Goal: Transaction & Acquisition: Purchase product/service

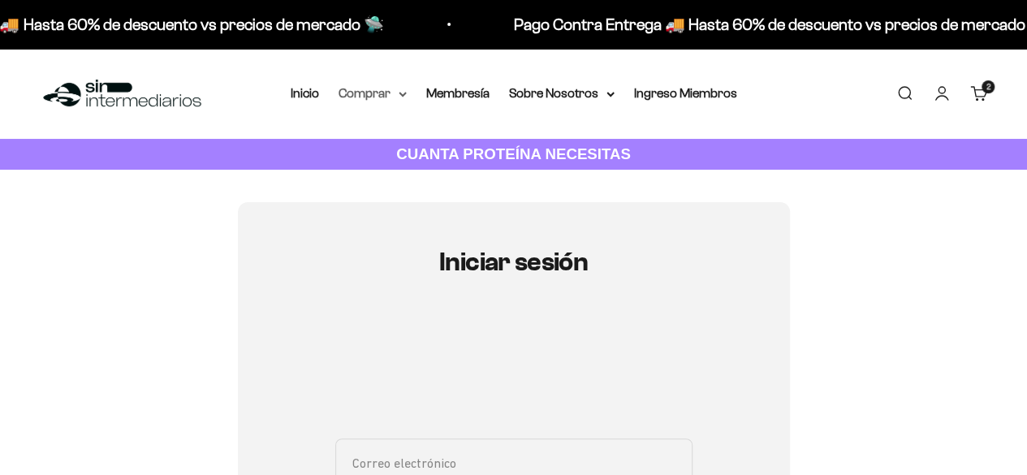
type input "ronald.arana@correounivalle.edu.co"
click at [362, 91] on summary "Comprar" at bounding box center [373, 93] width 68 height 21
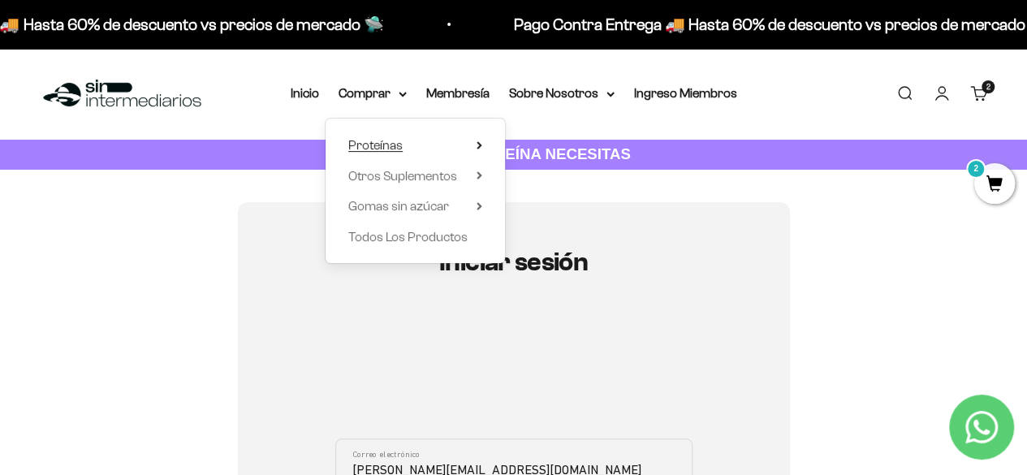
click at [410, 143] on summary "Proteínas" at bounding box center [415, 145] width 134 height 21
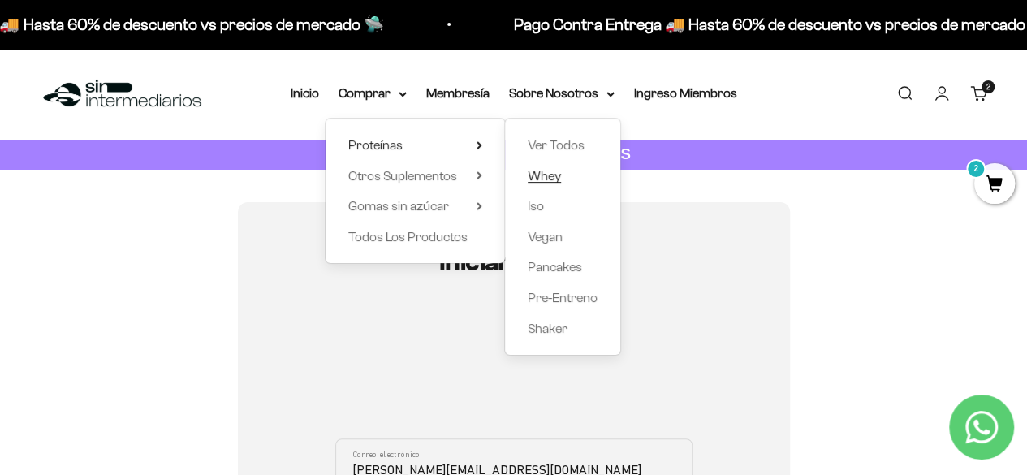
click at [546, 172] on span "Whey" at bounding box center [544, 176] width 33 height 14
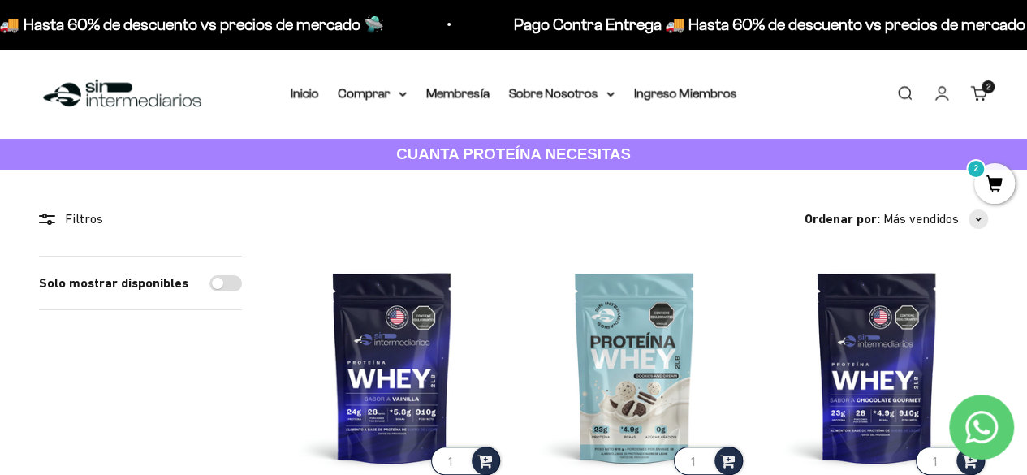
scroll to position [132, 0]
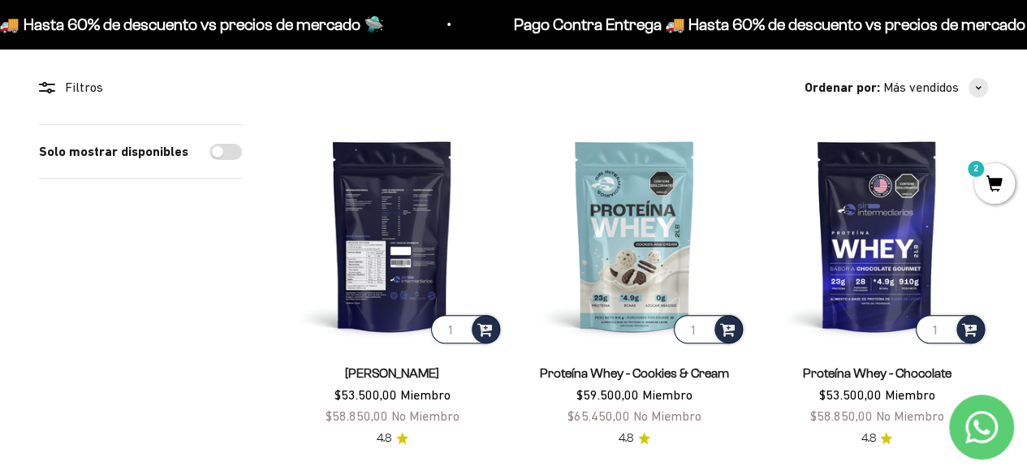
click at [385, 250] on img at bounding box center [392, 235] width 222 height 222
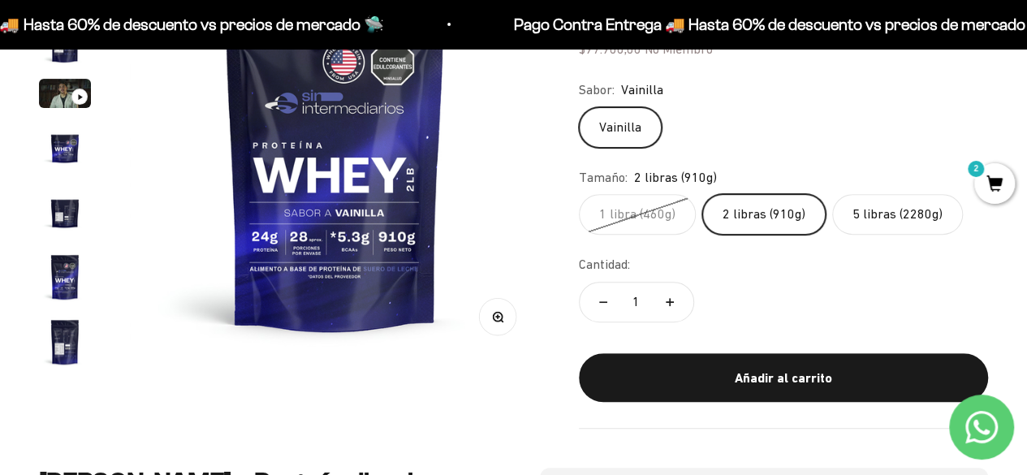
scroll to position [211, 0]
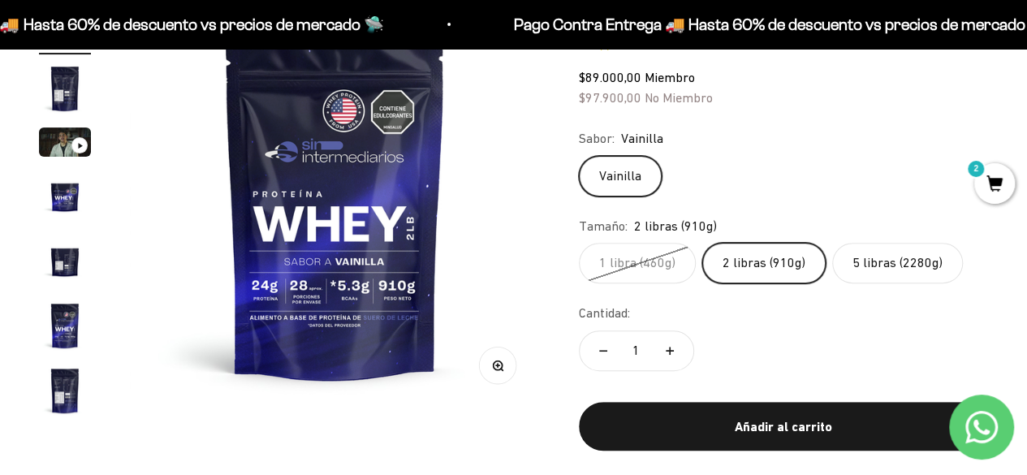
drag, startPoint x: 1033, startPoint y: 38, endPoint x: 1038, endPoint y: 63, distance: 25.8
click at [910, 268] on label "5 libras (2280g)" at bounding box center [897, 263] width 131 height 41
click at [579, 243] on input "5 libras (2280g)" at bounding box center [578, 242] width 1 height 1
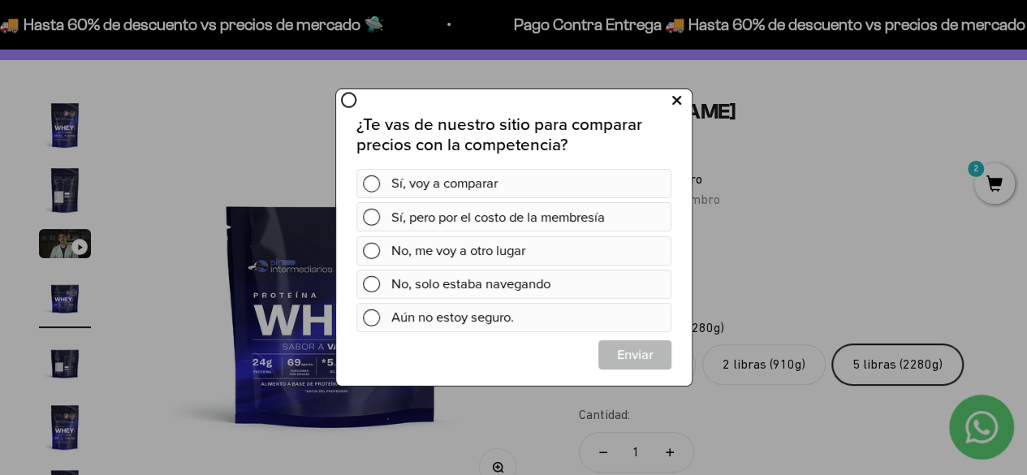
click at [679, 95] on icon at bounding box center [675, 101] width 9 height 22
click at [678, 103] on icon at bounding box center [675, 101] width 9 height 22
click at [680, 104] on icon at bounding box center [675, 101] width 9 height 22
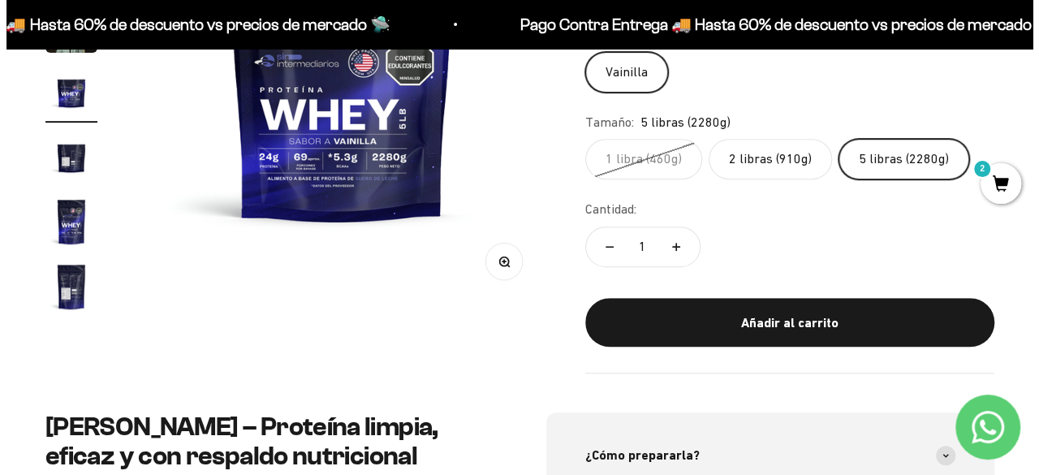
scroll to position [309, 0]
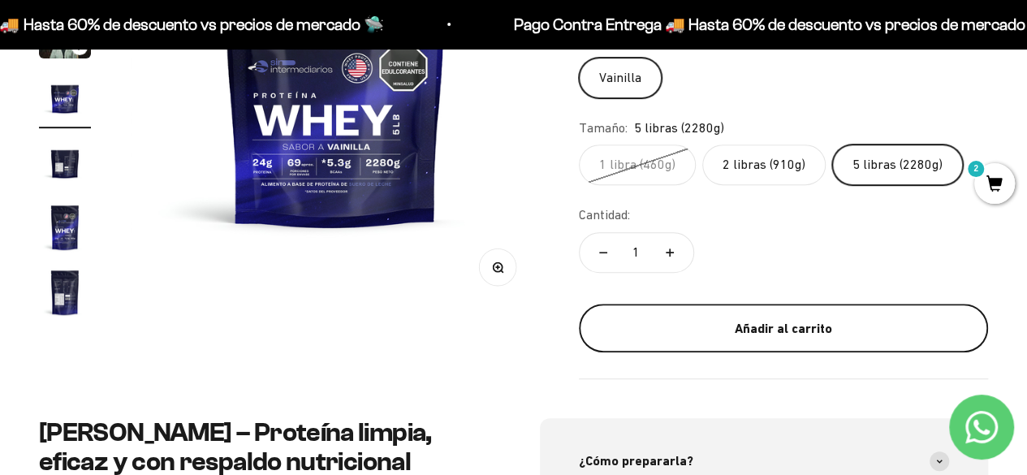
click at [831, 326] on div "Añadir al carrito" at bounding box center [783, 328] width 344 height 21
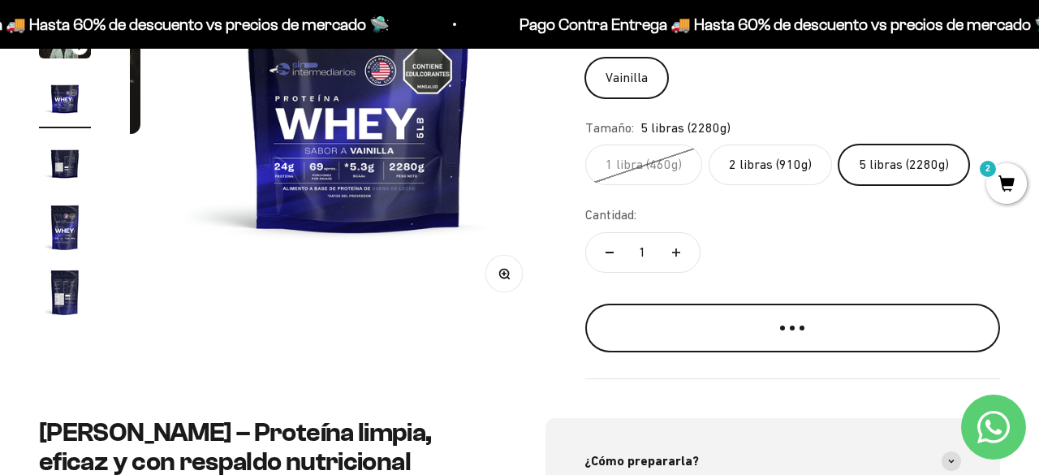
scroll to position [0, 1278]
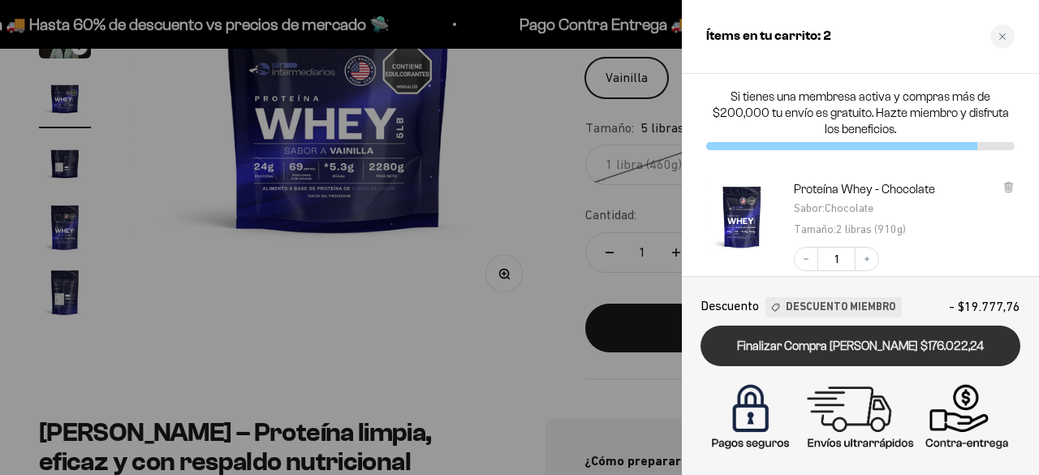
click at [832, 345] on link "Finalizar Compra Segura $176.022,24" at bounding box center [861, 346] width 320 height 41
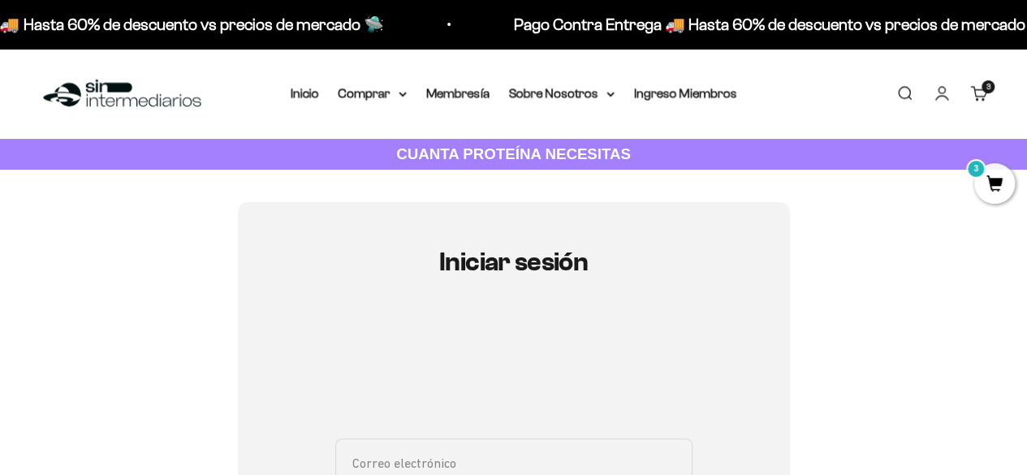
type input "ronald.arana@correounivalle.edu.co"
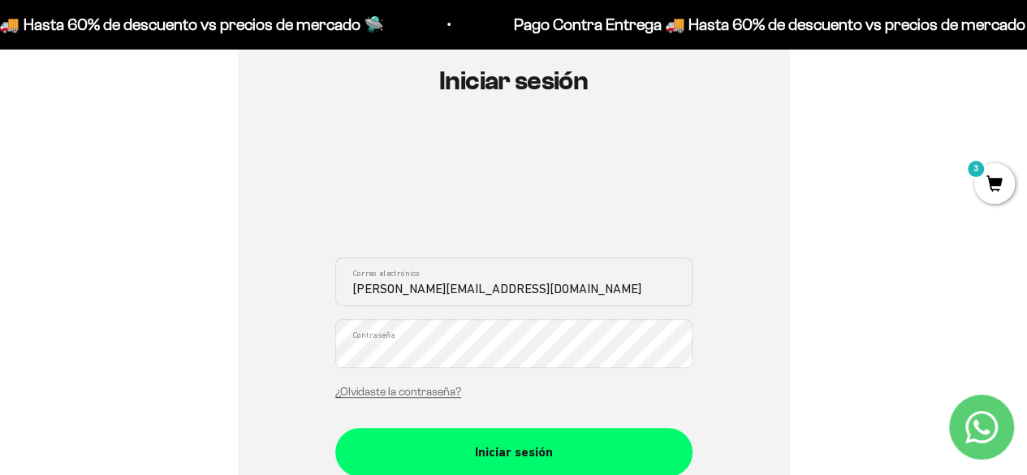
scroll to position [186, 0]
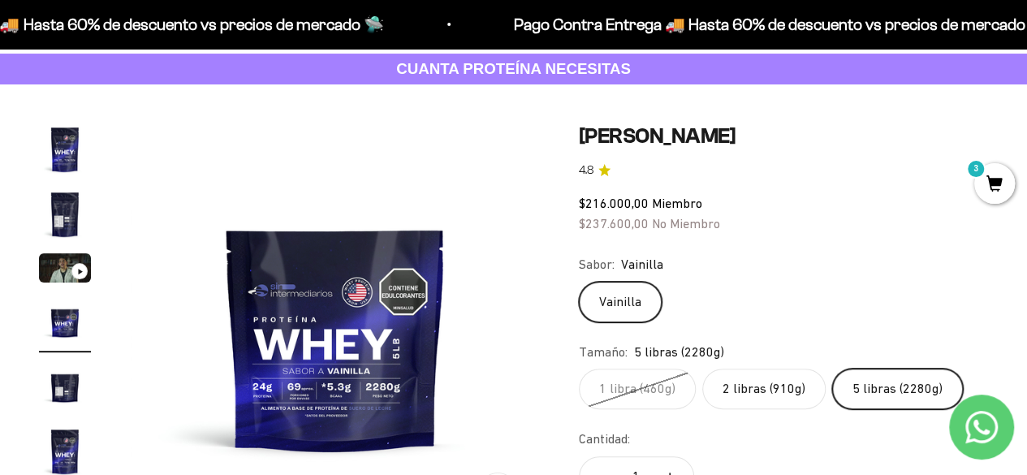
scroll to position [110, 0]
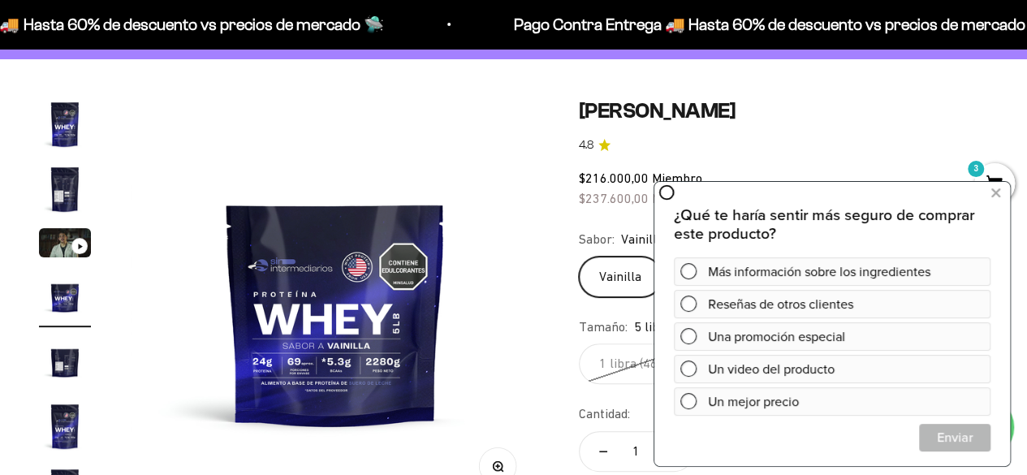
click at [948, 123] on h1 "[PERSON_NAME]" at bounding box center [783, 110] width 409 height 25
click at [994, 196] on icon at bounding box center [995, 192] width 9 height 21
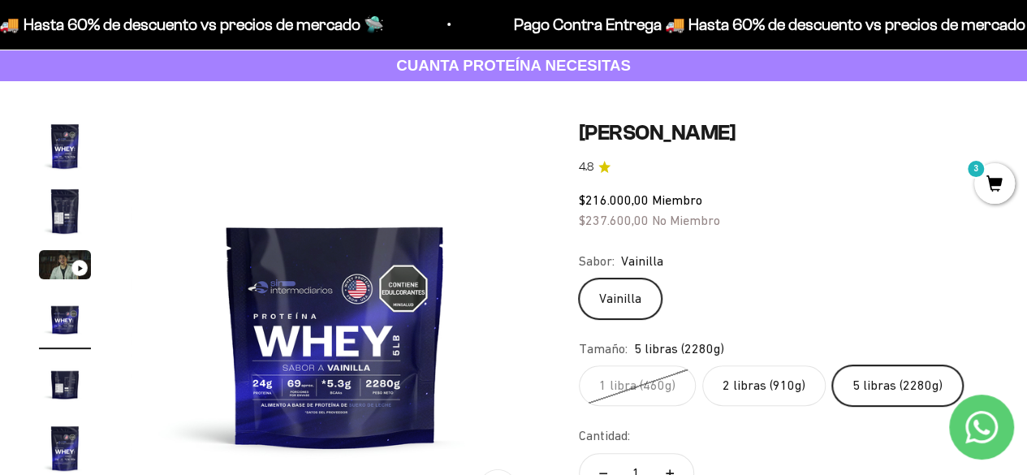
scroll to position [0, 0]
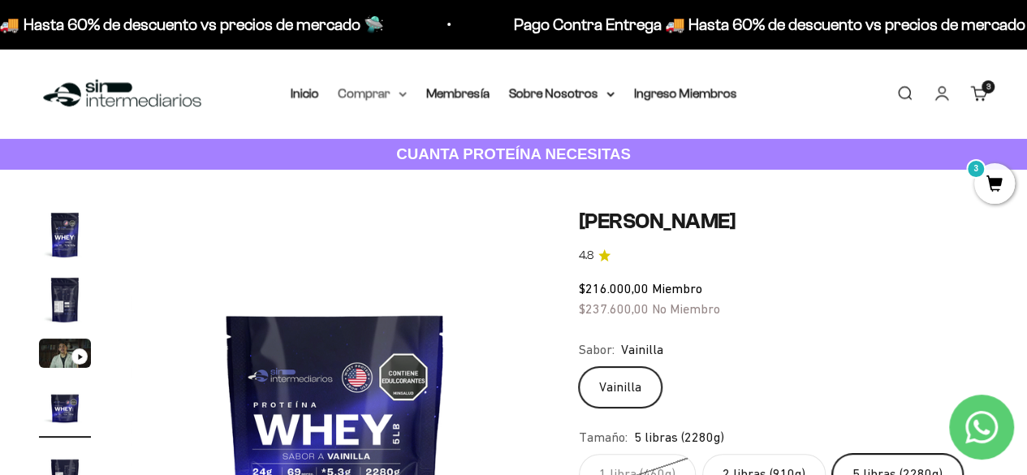
click at [354, 88] on summary "Comprar" at bounding box center [373, 93] width 68 height 21
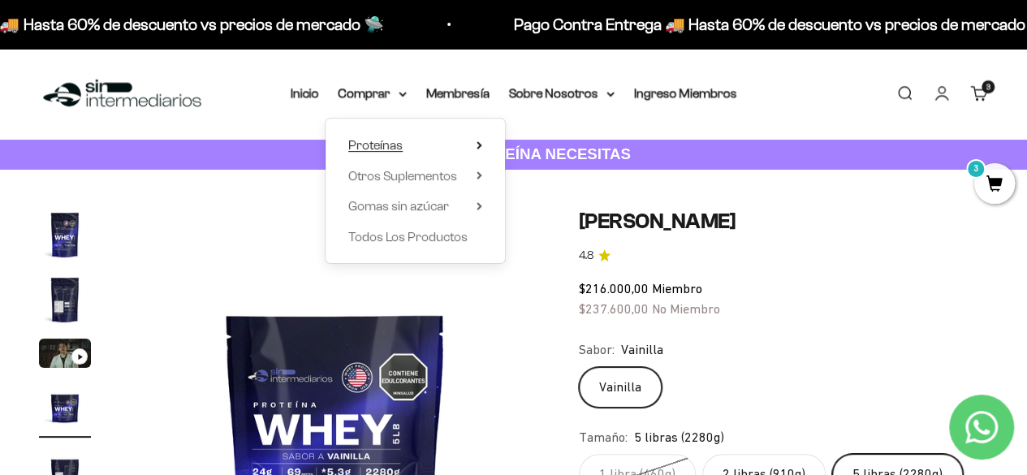
click at [401, 147] on span "Proteínas" at bounding box center [375, 145] width 54 height 14
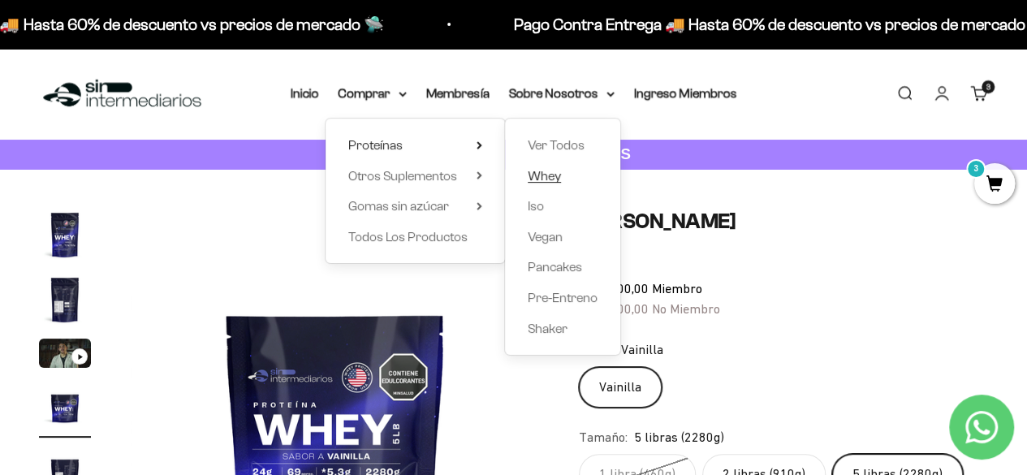
click at [546, 171] on span "Whey" at bounding box center [544, 176] width 33 height 14
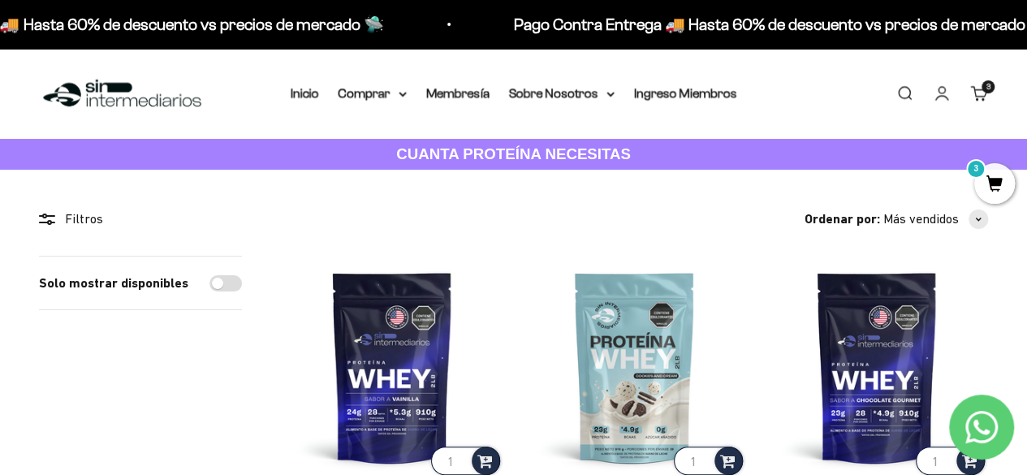
drag, startPoint x: 1038, startPoint y: 4, endPoint x: 611, endPoint y: 192, distance: 467.2
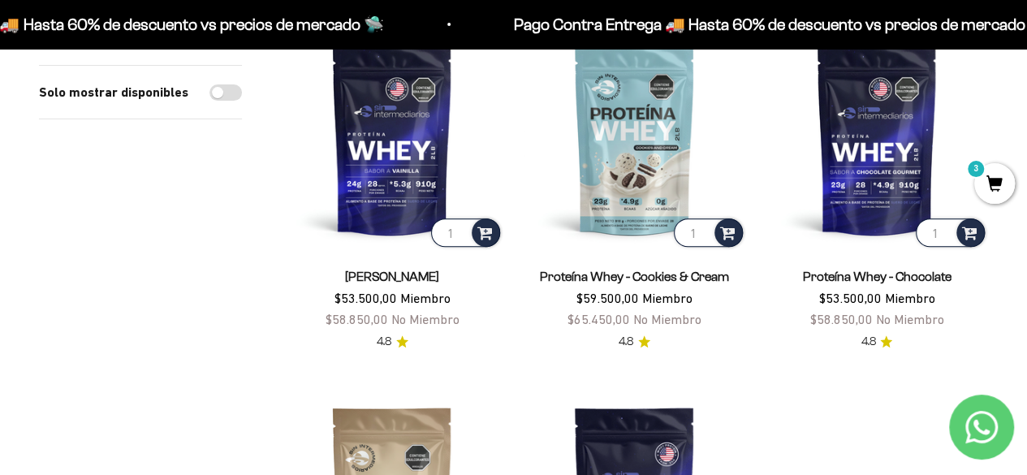
scroll to position [222, 0]
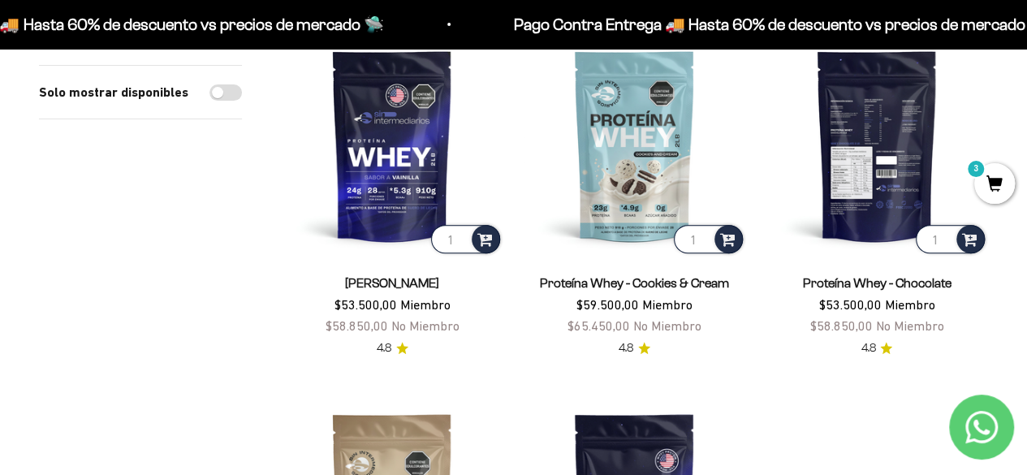
click at [918, 202] on img at bounding box center [877, 145] width 222 height 222
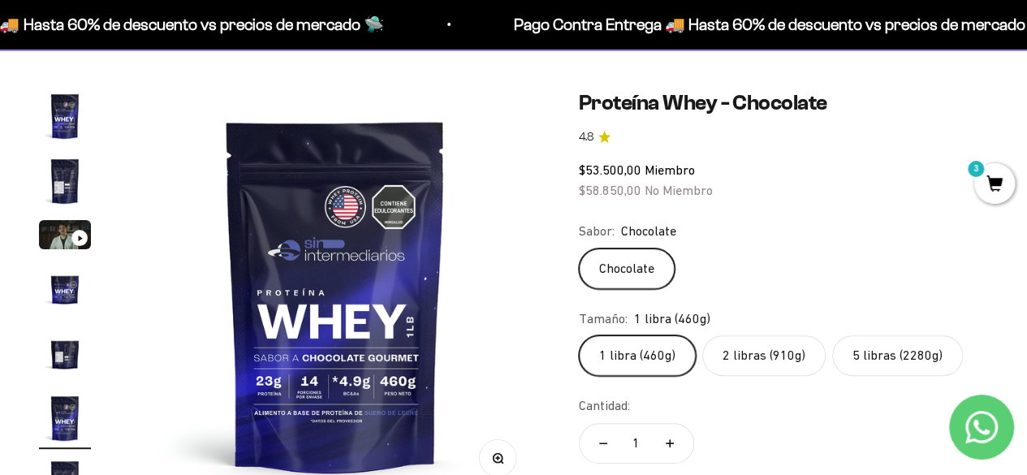
scroll to position [125, 0]
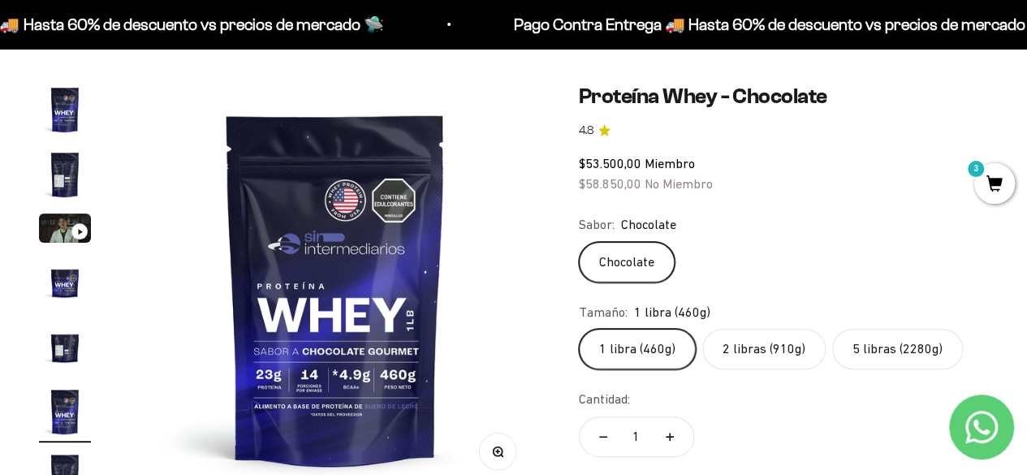
click at [927, 351] on label "5 libras (2280g)" at bounding box center [897, 349] width 131 height 41
click at [579, 329] on input "5 libras (2280g)" at bounding box center [578, 328] width 1 height 1
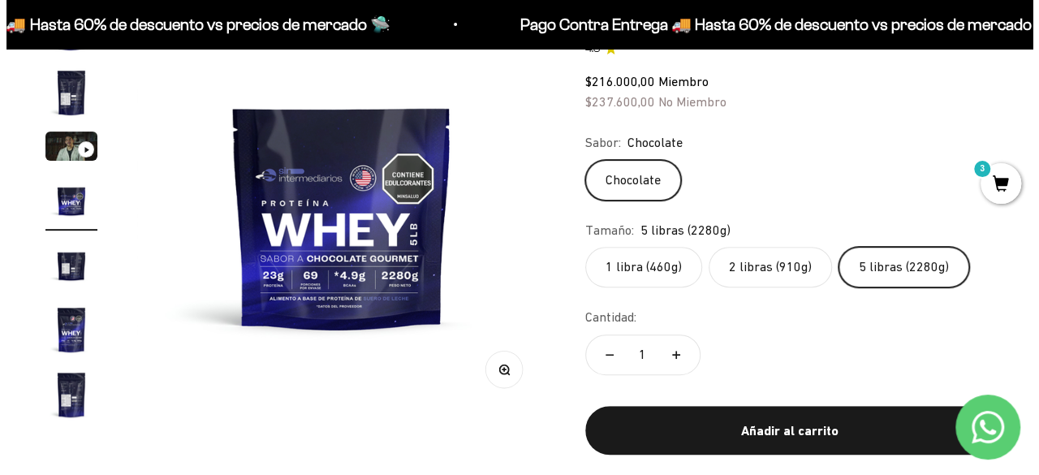
scroll to position [231, 0]
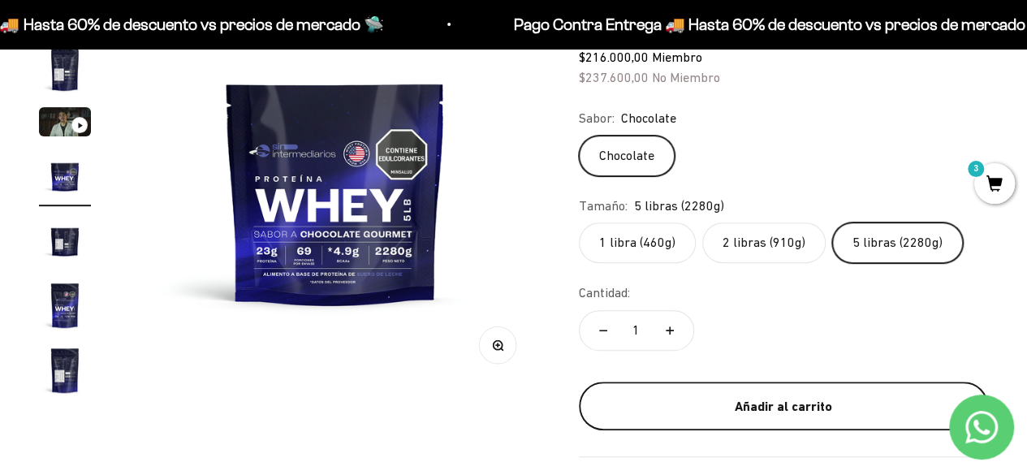
click at [753, 401] on div "Añadir al carrito" at bounding box center [783, 406] width 344 height 21
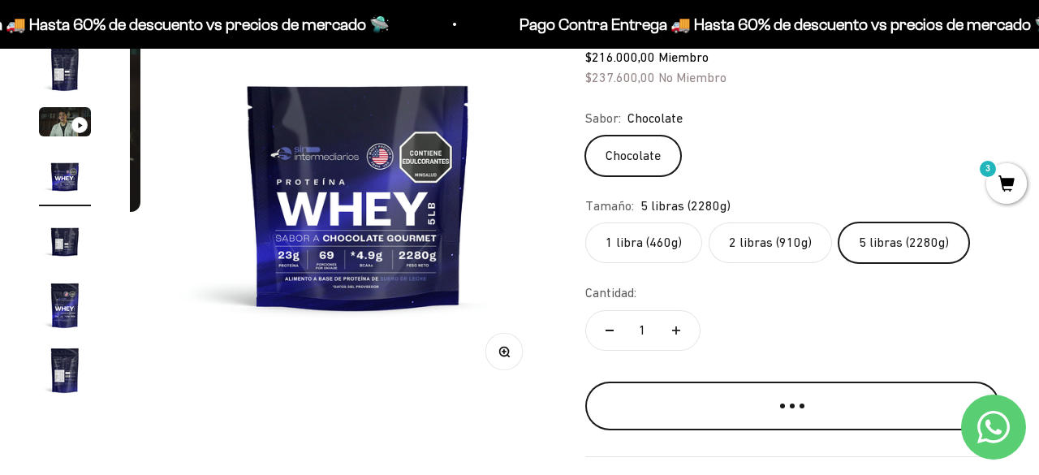
scroll to position [0, 1278]
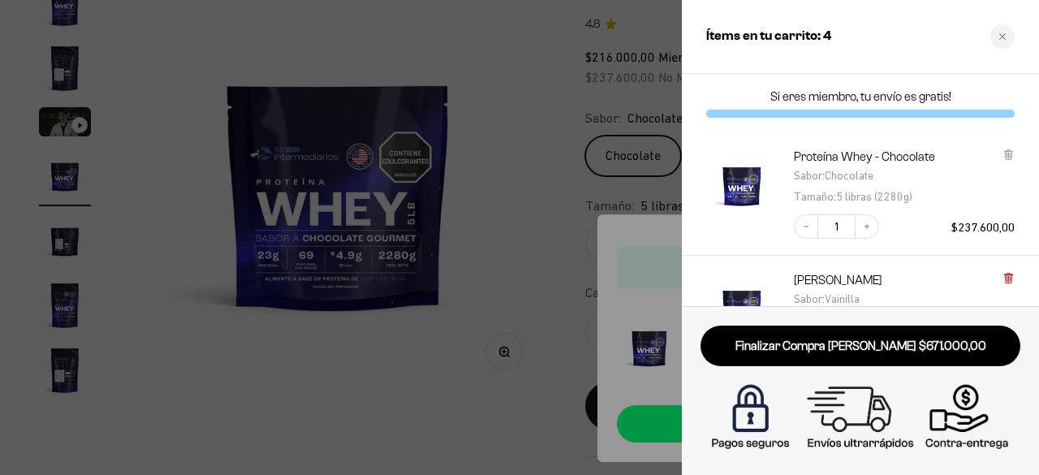
click at [1012, 282] on icon at bounding box center [1009, 278] width 12 height 12
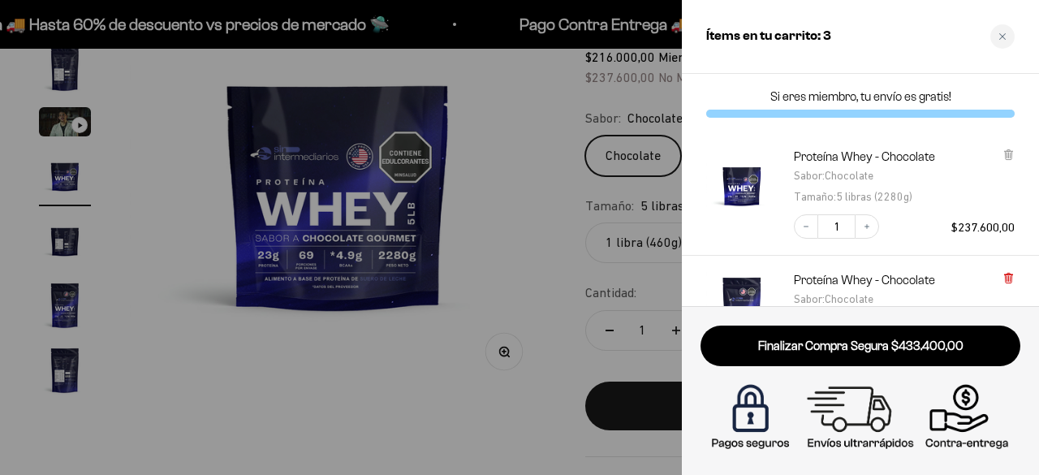
click at [1008, 281] on icon at bounding box center [1008, 278] width 6 height 8
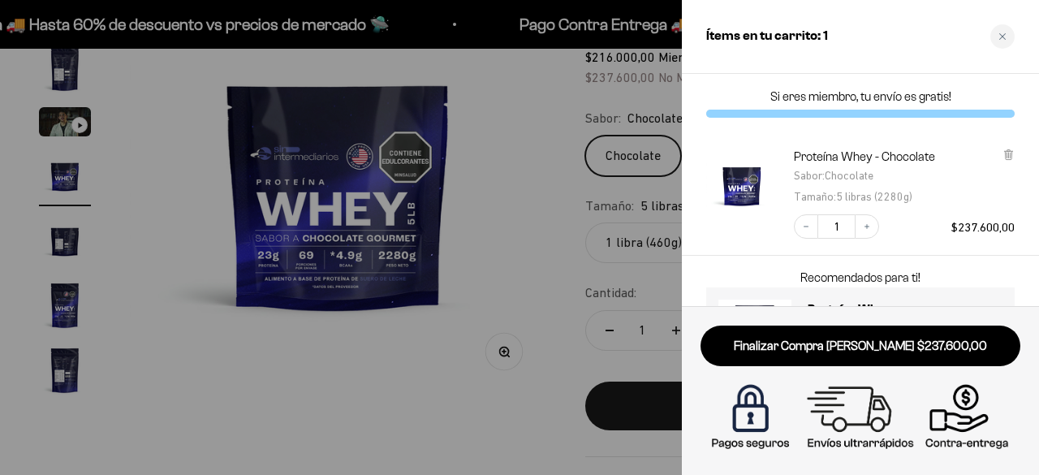
click at [989, 274] on p "Recomendados para ti!" at bounding box center [861, 277] width 260 height 19
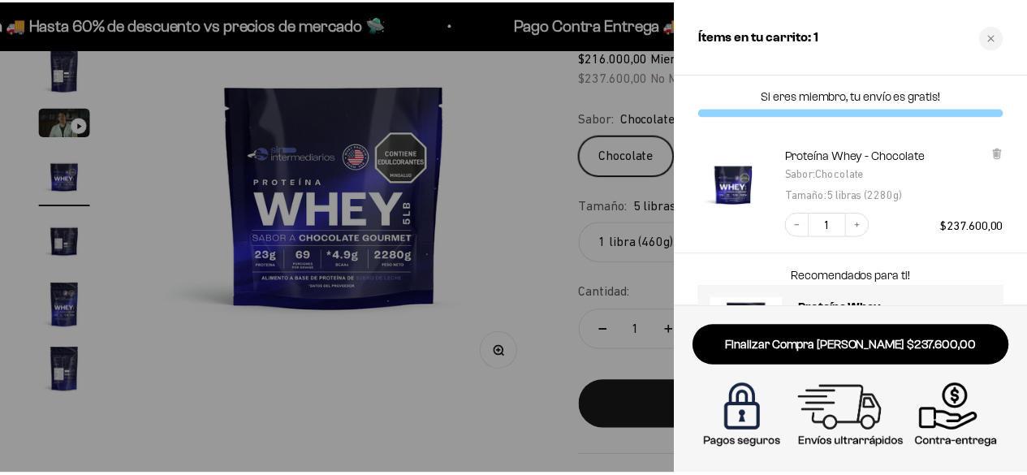
scroll to position [0, 0]
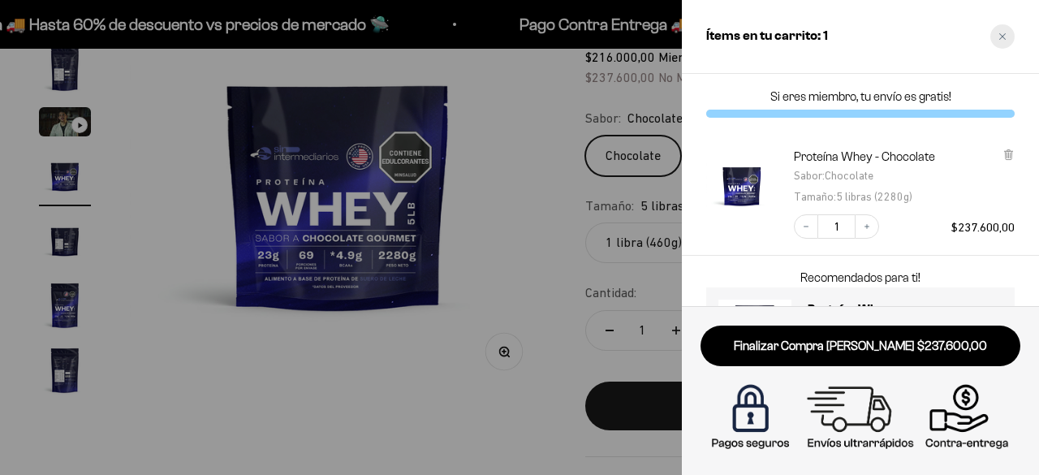
click at [1007, 35] on div "Close cart" at bounding box center [1002, 36] width 24 height 24
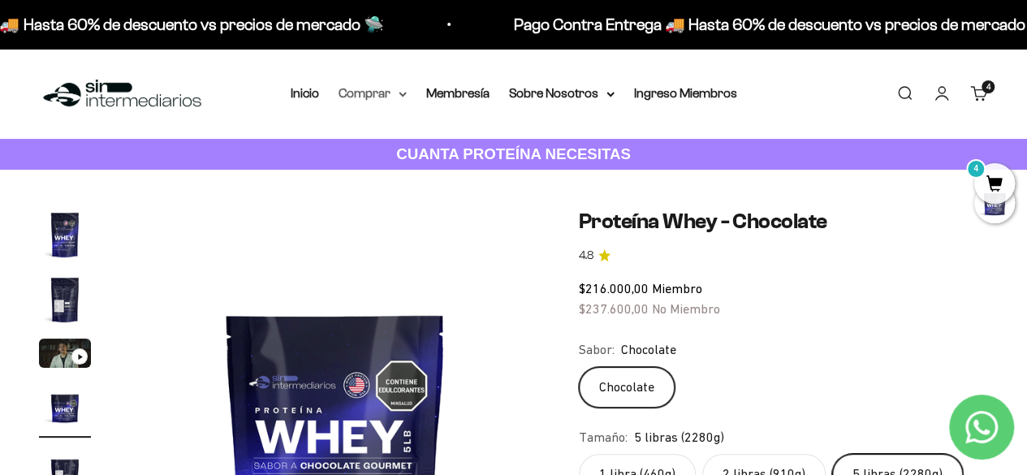
click at [389, 97] on summary "Comprar" at bounding box center [373, 93] width 68 height 21
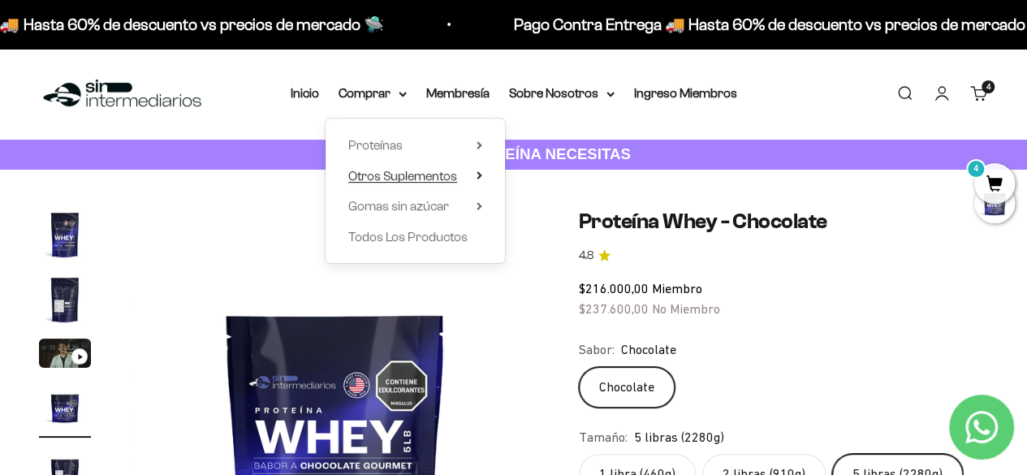
click at [430, 172] on span "Otros Suplementos" at bounding box center [402, 176] width 109 height 14
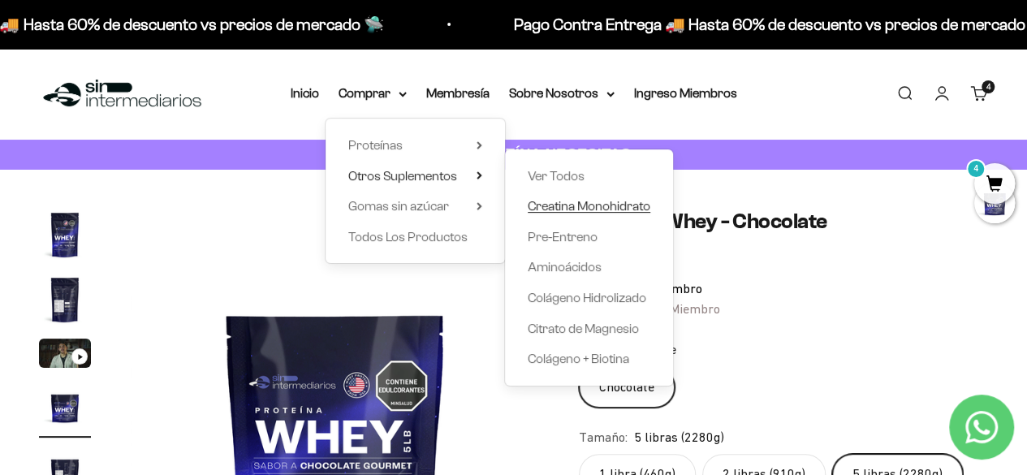
click at [568, 207] on span "Creatina Monohidrato" at bounding box center [589, 206] width 123 height 14
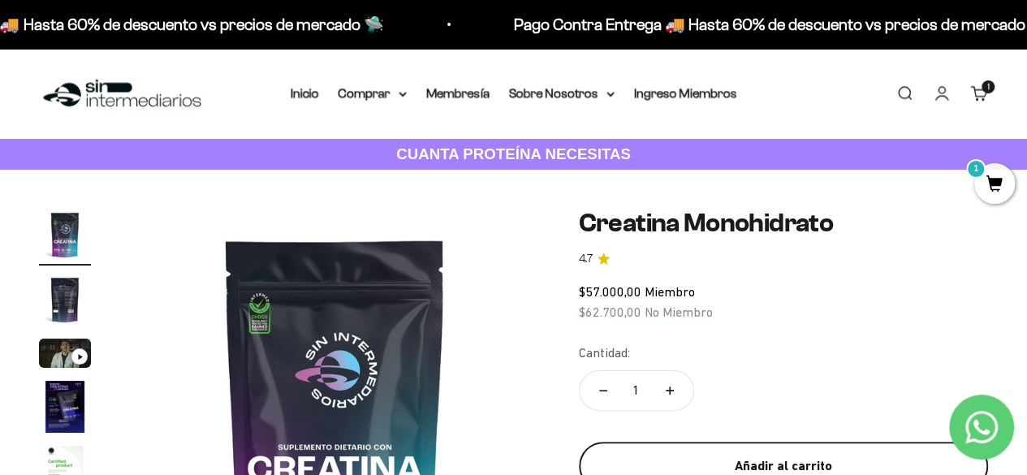
click at [799, 460] on div "Añadir al carrito" at bounding box center [783, 465] width 344 height 21
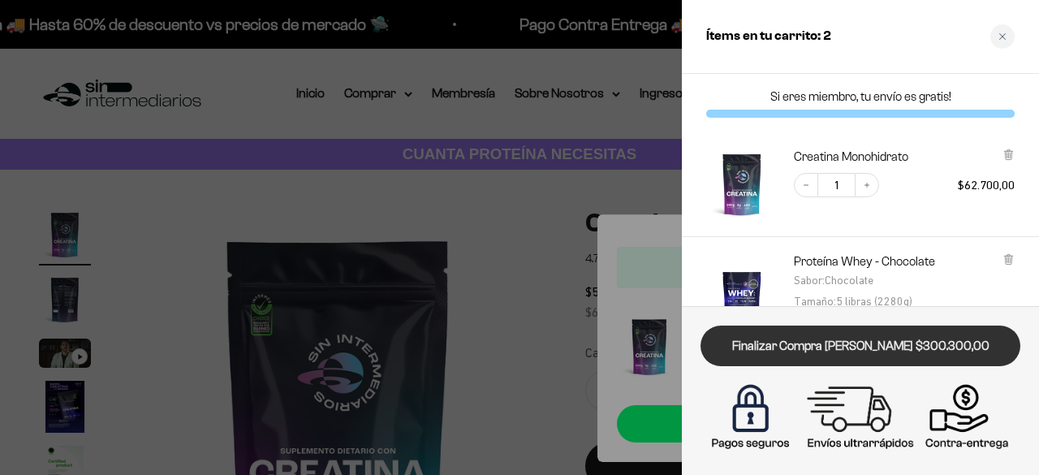
click at [885, 347] on link "Finalizar Compra [PERSON_NAME] $300.300,00" at bounding box center [861, 346] width 320 height 41
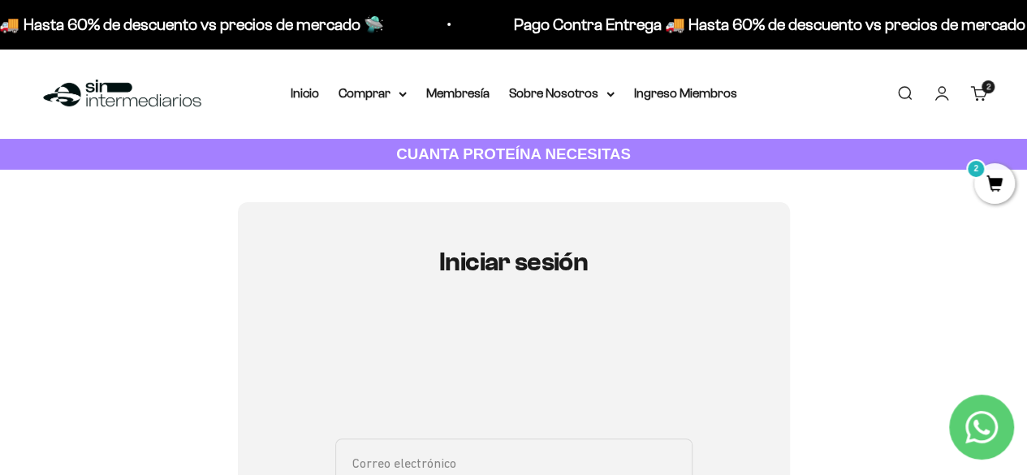
type input "[PERSON_NAME][EMAIL_ADDRESS][PERSON_NAME][DOMAIN_NAME]"
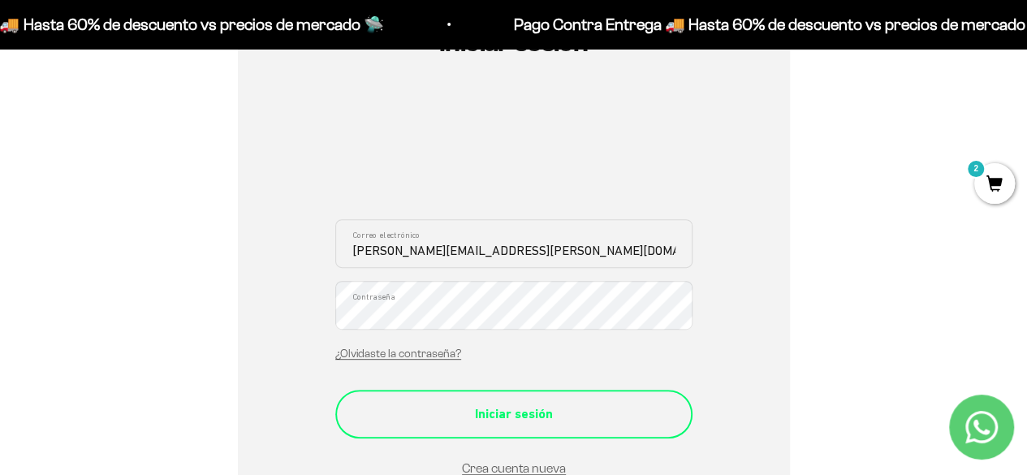
click at [508, 407] on div "Iniciar sesión" at bounding box center [514, 413] width 292 height 21
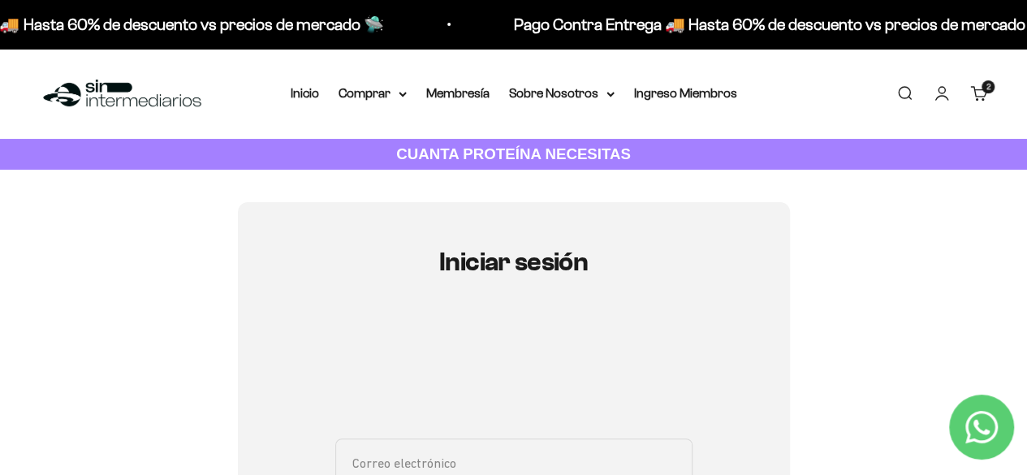
type input "[PERSON_NAME][EMAIL_ADDRESS][DOMAIN_NAME]"
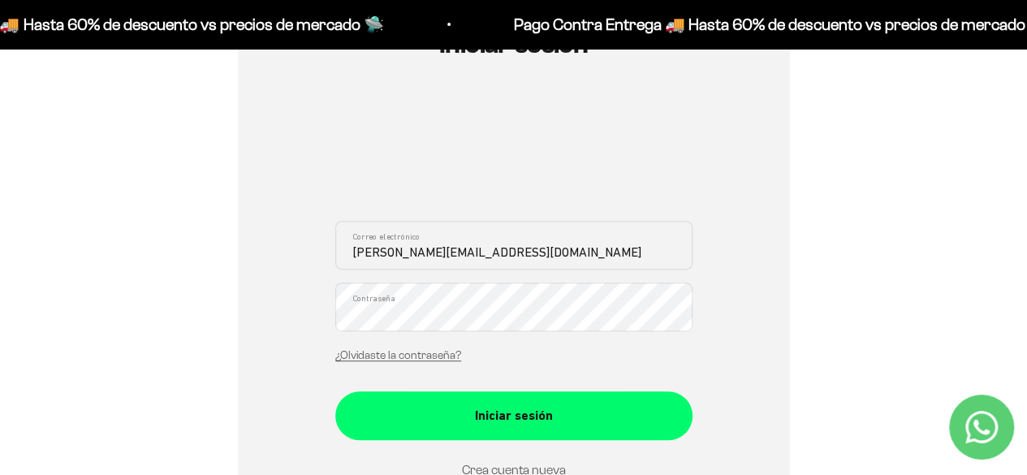
scroll to position [289, 0]
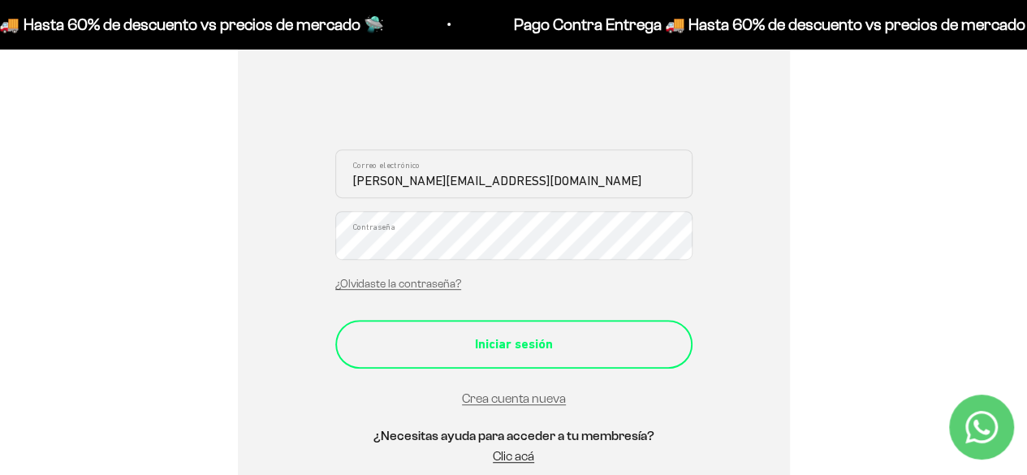
click at [533, 334] on div "Iniciar sesión" at bounding box center [514, 344] width 292 height 21
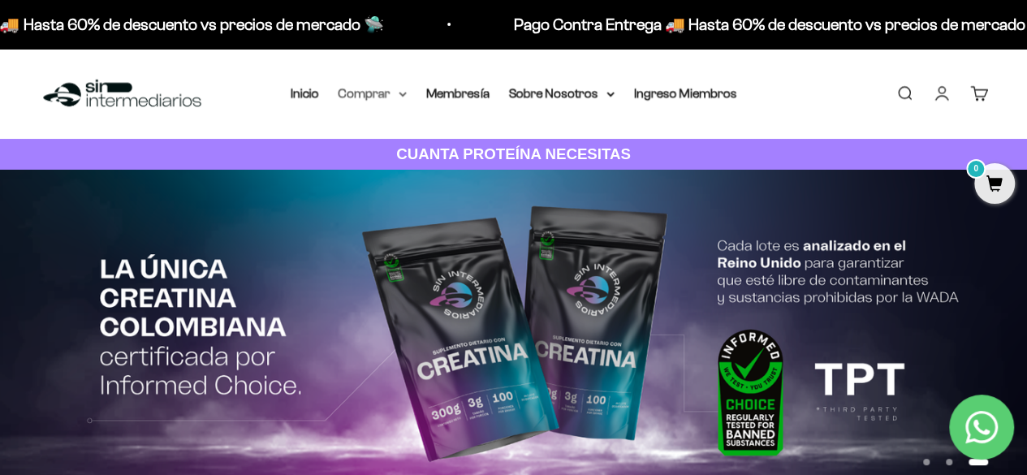
click at [383, 97] on summary "Comprar" at bounding box center [373, 93] width 68 height 21
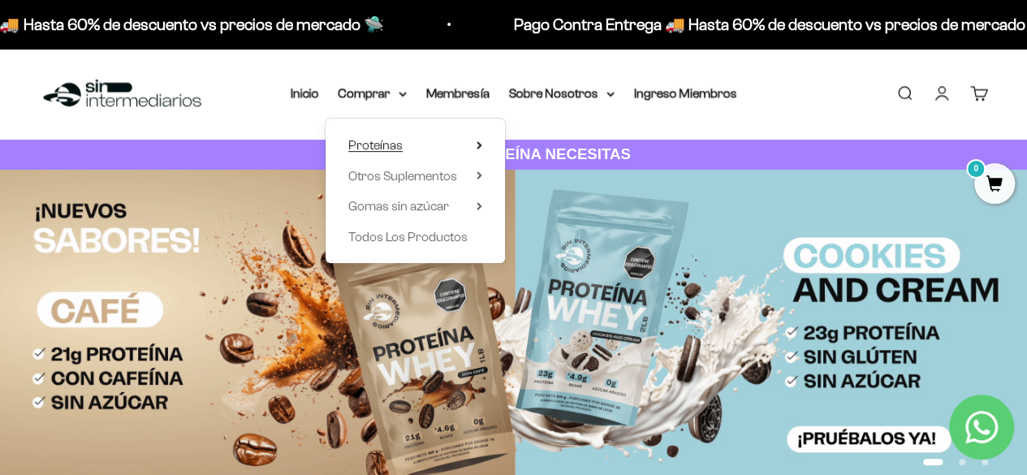
click at [411, 140] on summary "Proteínas" at bounding box center [415, 145] width 134 height 21
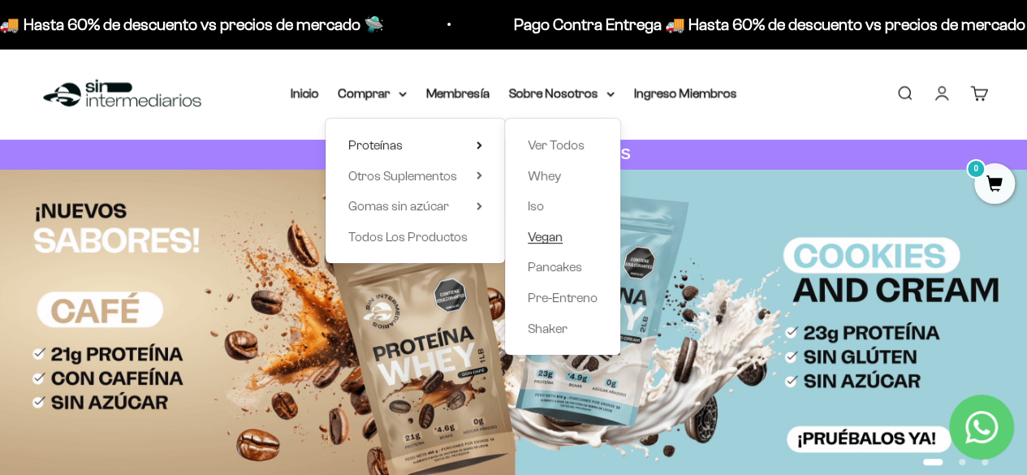
click at [544, 230] on span "Vegan" at bounding box center [545, 237] width 35 height 14
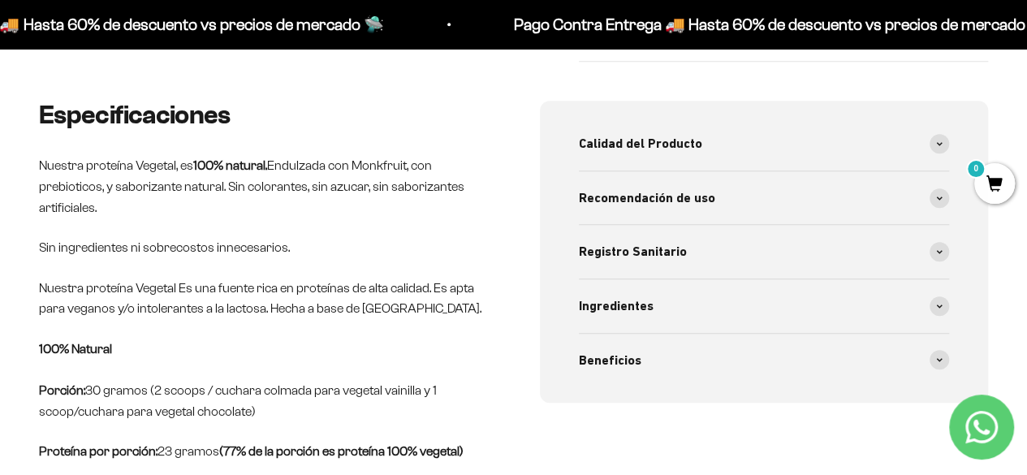
scroll to position [550, 0]
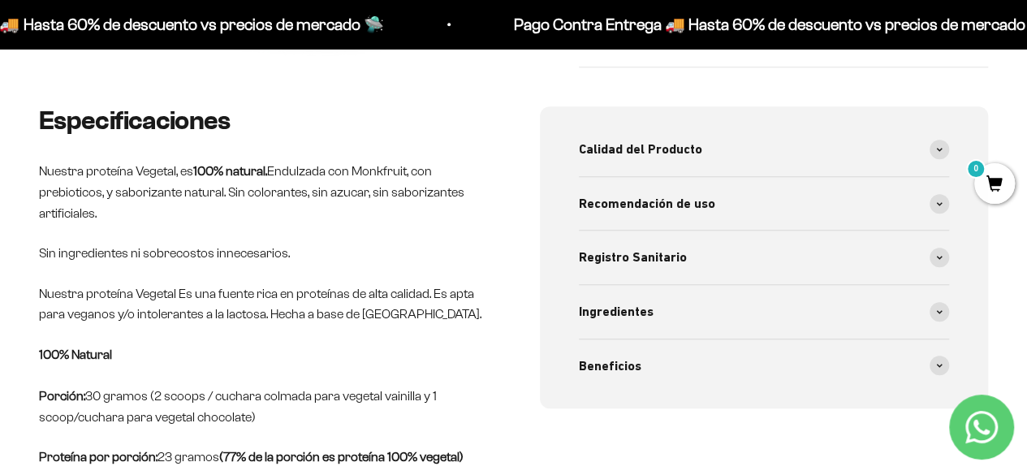
drag, startPoint x: 1034, startPoint y: 25, endPoint x: 1038, endPoint y: 80, distance: 54.6
